Goal: Information Seeking & Learning: Learn about a topic

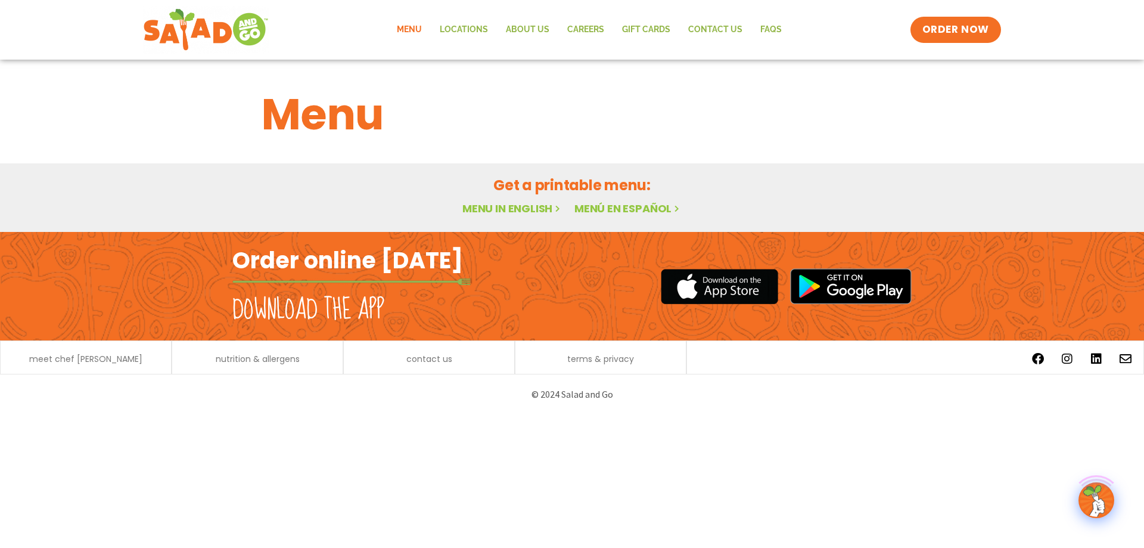
click at [538, 208] on link "Menu in English" at bounding box center [512, 208] width 100 height 15
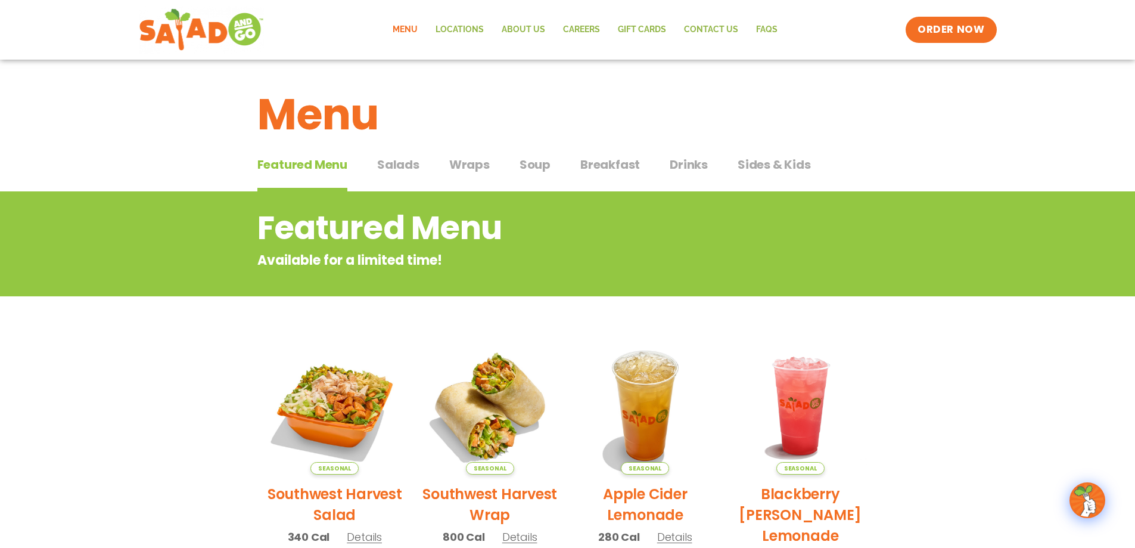
click at [392, 163] on span "Salads" at bounding box center [398, 165] width 42 height 18
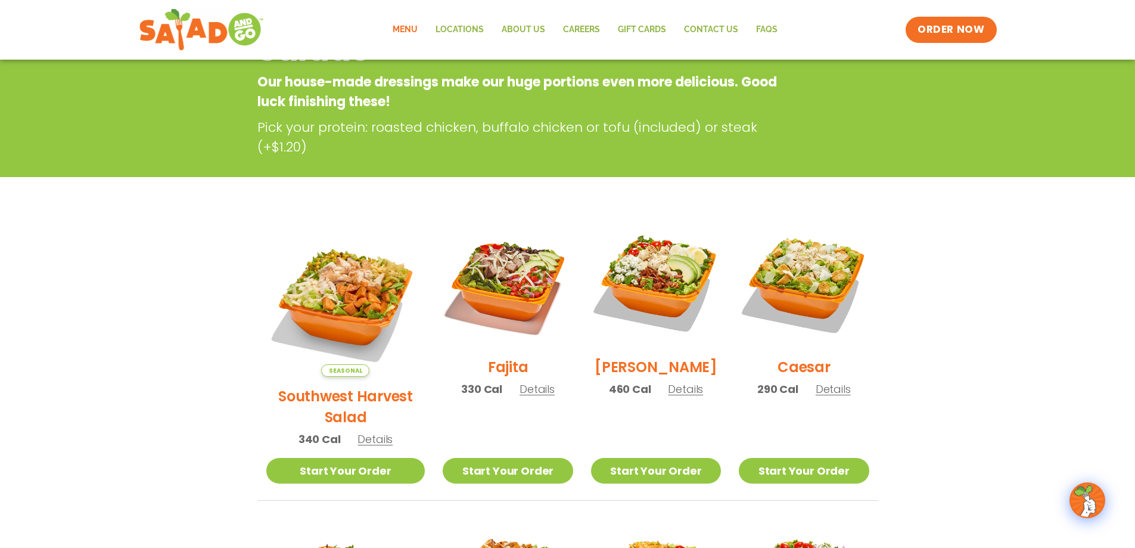
scroll to position [179, 0]
click at [825, 396] on span "Details" at bounding box center [833, 388] width 35 height 15
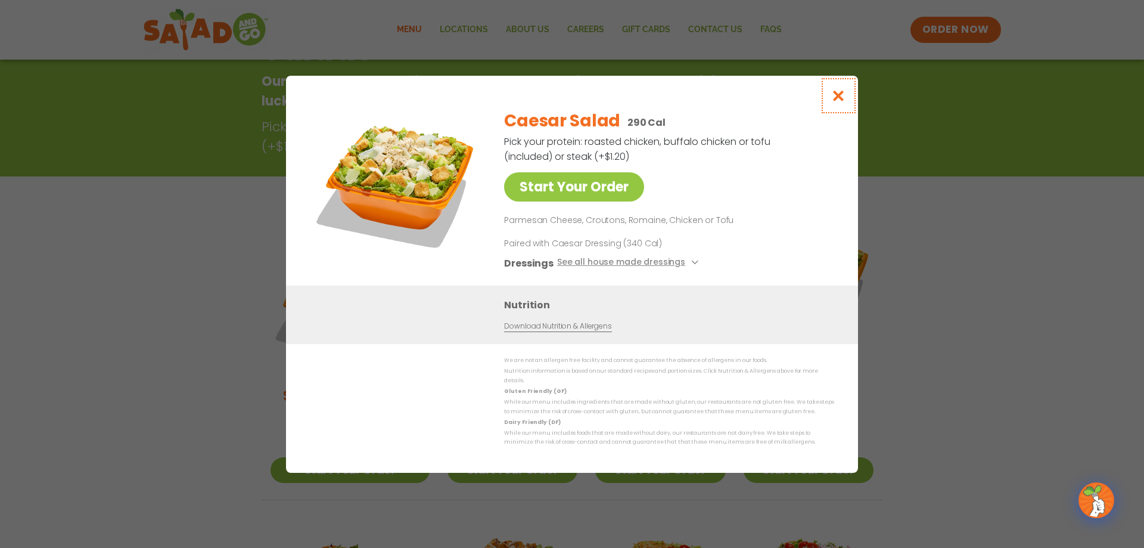
click at [839, 98] on icon "Close modal" at bounding box center [838, 95] width 15 height 13
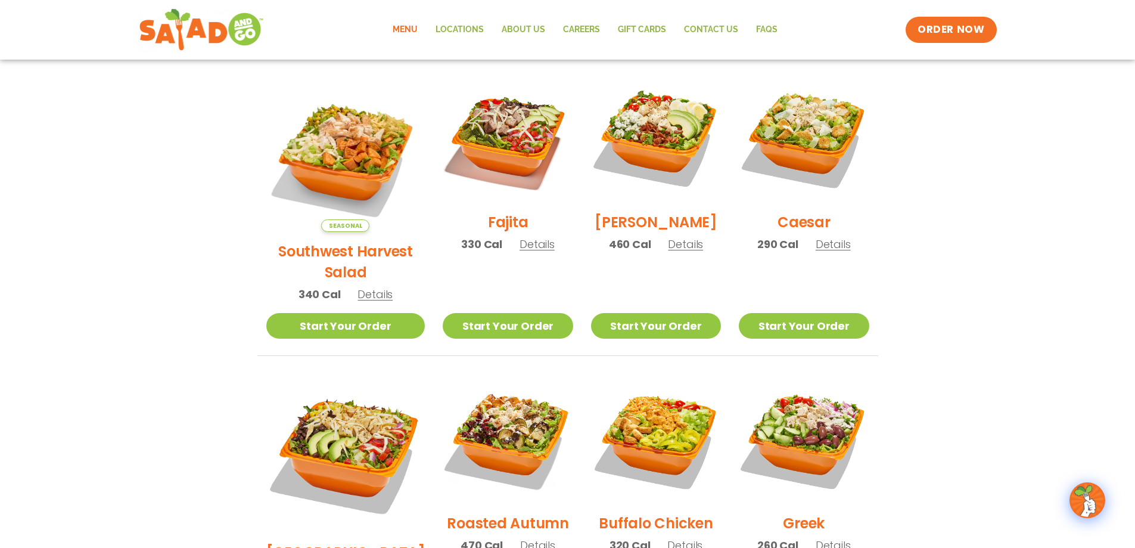
scroll to position [310, 0]
